Goal: Transaction & Acquisition: Purchase product/service

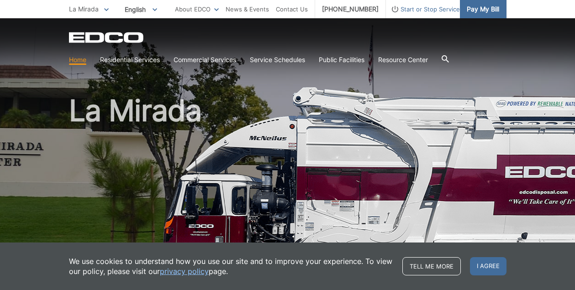
click at [480, 8] on span "Pay My Bill" at bounding box center [483, 9] width 32 height 10
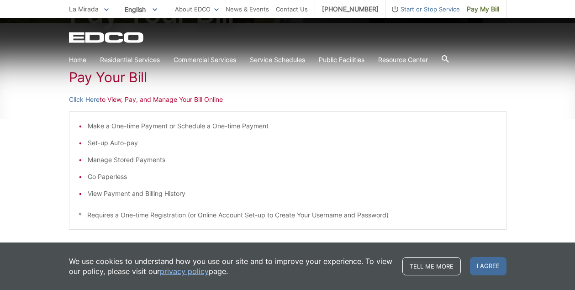
scroll to position [137, 0]
click at [488, 263] on span "I agree" at bounding box center [488, 266] width 37 height 18
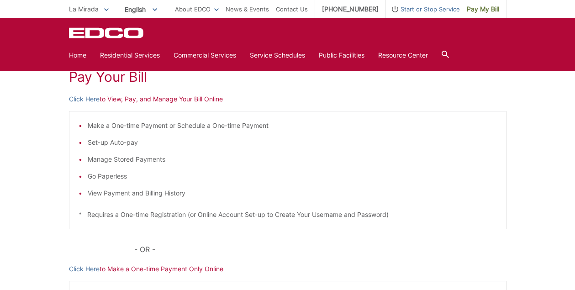
scroll to position [91, 0]
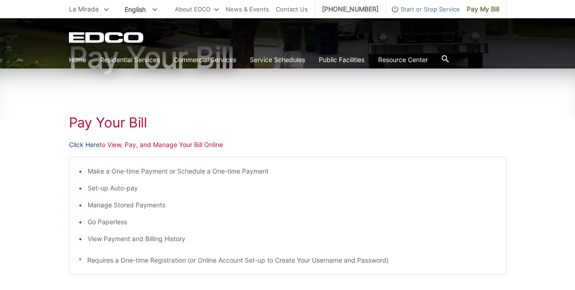
click at [89, 145] on link "Click Here" at bounding box center [84, 145] width 31 height 10
